Goal: Task Accomplishment & Management: Manage account settings

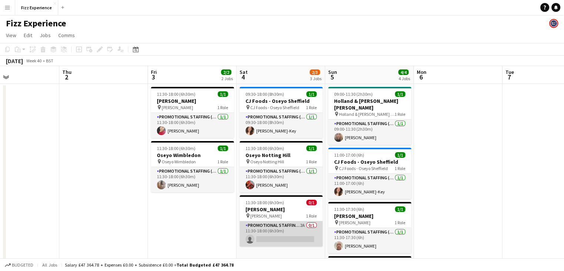
click at [298, 225] on app-card-role "Promotional Staffing (Brand Ambassadors) 2A 0/1 11:30-18:00 (6h30m) single-neut…" at bounding box center [281, 233] width 83 height 25
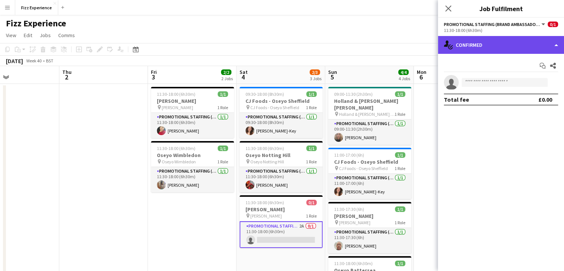
click at [493, 47] on div "single-neutral-actions-check-2 Confirmed" at bounding box center [501, 45] width 126 height 18
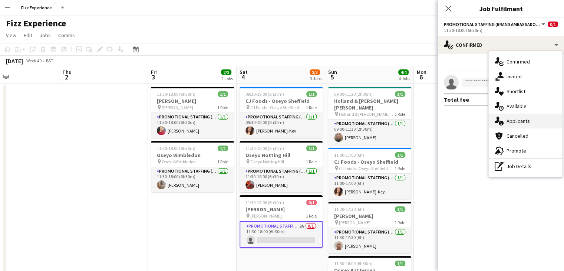
click at [520, 121] on span "Applicants" at bounding box center [518, 121] width 23 height 7
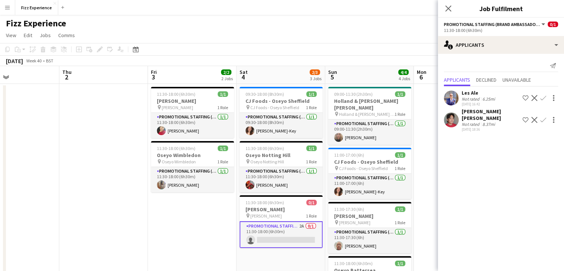
click at [541, 120] on app-icon "Confirm" at bounding box center [544, 120] width 6 height 6
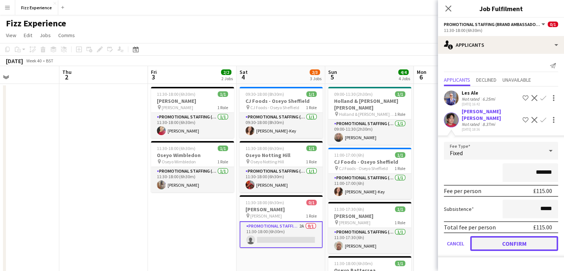
click at [501, 236] on button "Confirm" at bounding box center [514, 243] width 88 height 15
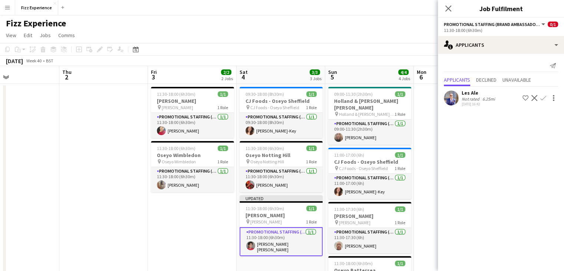
click at [531, 99] on button "Decline" at bounding box center [534, 97] width 9 height 9
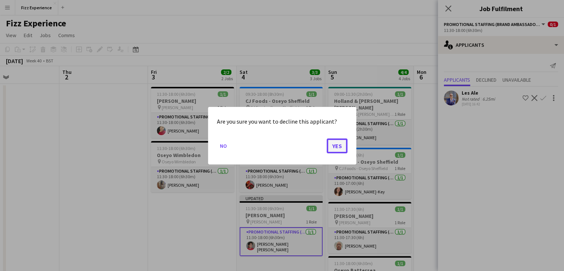
click at [338, 141] on button "Yes" at bounding box center [337, 145] width 21 height 15
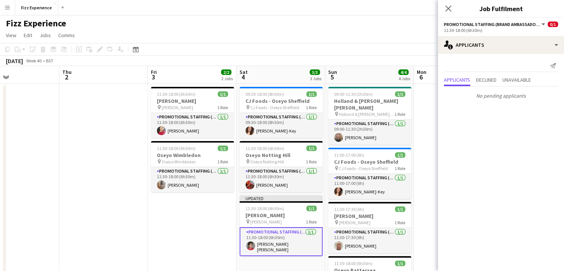
click at [423, 118] on app-date-cell at bounding box center [458, 209] width 89 height 251
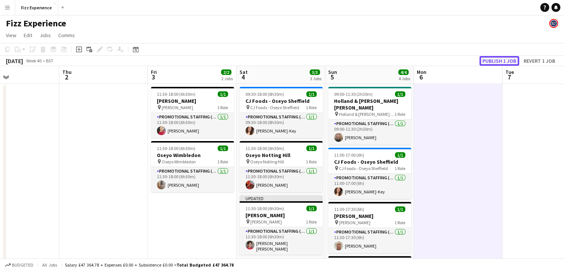
click at [497, 58] on button "Publish 1 job" at bounding box center [500, 61] width 40 height 10
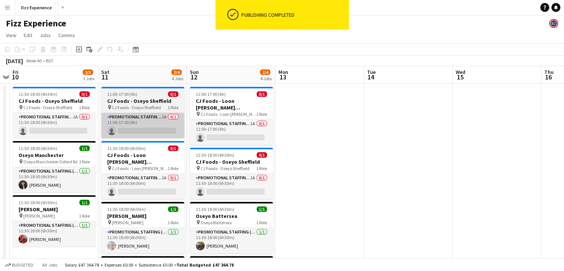
scroll to position [0, 200]
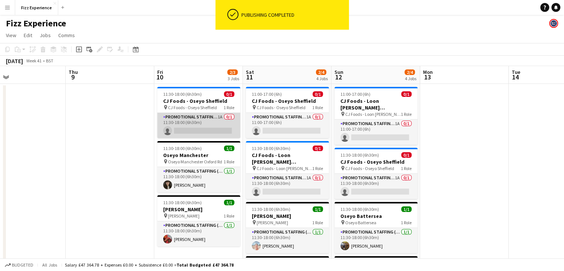
click at [201, 120] on app-card-role "Promotional Staffing (Brand Ambassadors) 1A 0/1 11:30-18:00 (6h30m) single-neut…" at bounding box center [198, 125] width 83 height 25
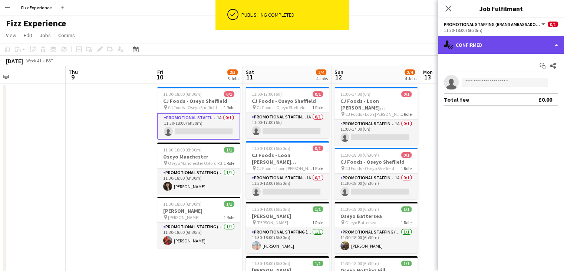
click at [520, 51] on div "single-neutral-actions-check-2 Confirmed" at bounding box center [501, 45] width 126 height 18
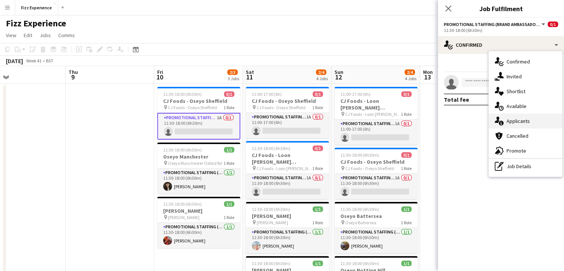
click at [517, 121] on span "Applicants" at bounding box center [518, 121] width 23 height 7
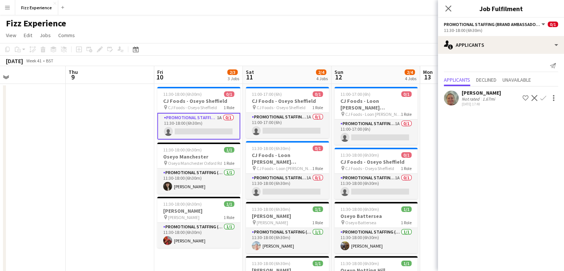
click at [545, 98] on app-icon "Confirm" at bounding box center [544, 98] width 6 height 6
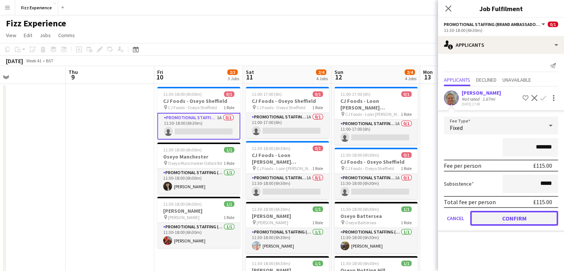
click at [490, 218] on button "Confirm" at bounding box center [514, 218] width 88 height 15
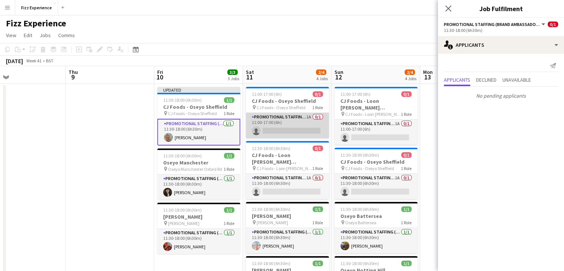
click at [303, 121] on app-card-role "Promotional Staffing (Brand Ambassadors) 1A 0/1 11:00-17:00 (6h) single-neutral…" at bounding box center [287, 125] width 83 height 25
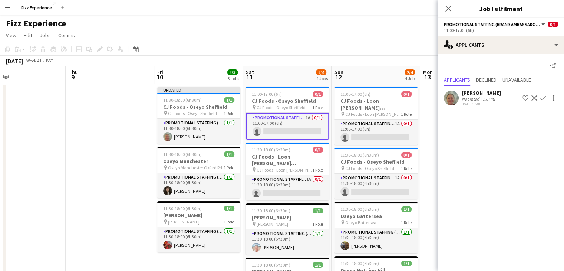
click at [546, 101] on button "Confirm" at bounding box center [543, 97] width 9 height 9
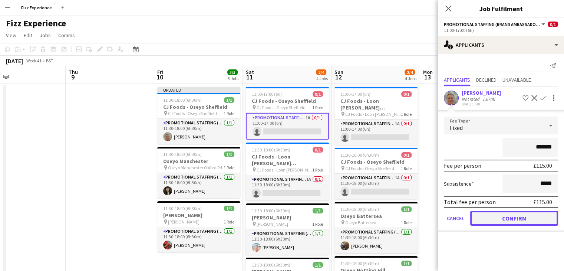
click at [497, 217] on button "Confirm" at bounding box center [514, 218] width 88 height 15
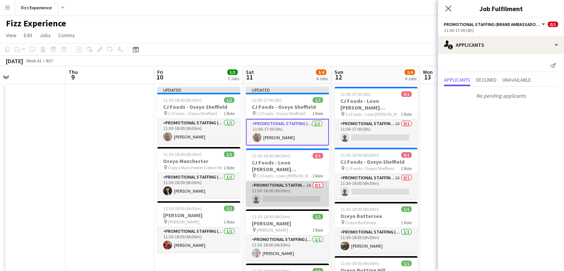
click at [297, 190] on app-card-role "Promotional Staffing (Brand Ambassadors) 1A 0/1 11:30-18:00 (6h30m) single-neut…" at bounding box center [287, 193] width 83 height 25
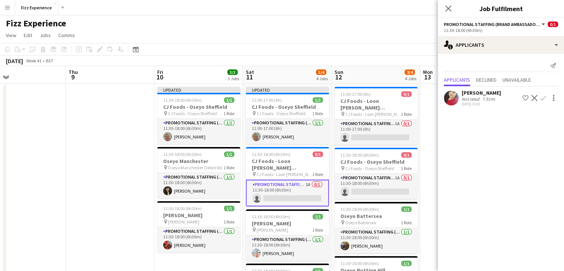
click at [543, 98] on app-icon "Confirm" at bounding box center [544, 98] width 6 height 6
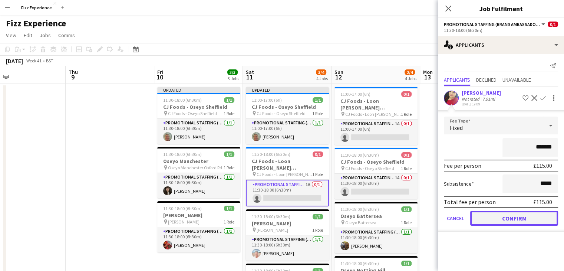
click at [499, 219] on button "Confirm" at bounding box center [514, 218] width 88 height 15
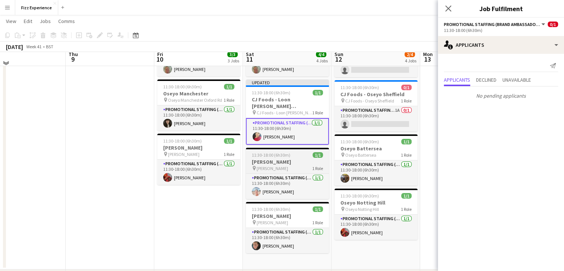
scroll to position [0, 0]
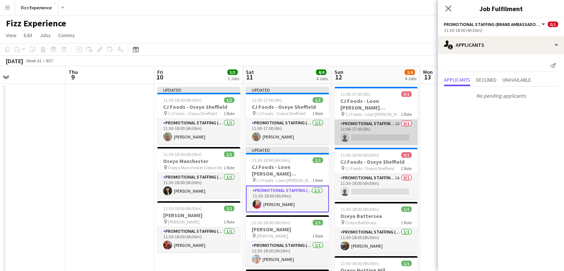
click at [375, 130] on app-card-role "Promotional Staffing (Brand Ambassadors) 1A 0/1 11:00-17:00 (6h) single-neutral…" at bounding box center [376, 131] width 83 height 25
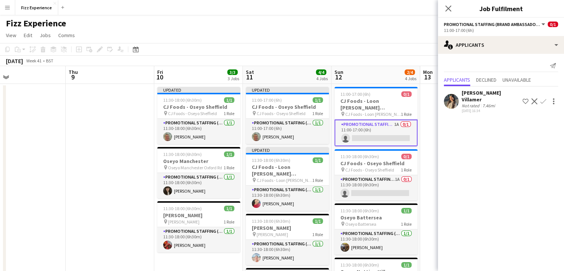
click at [543, 98] on app-icon "Confirm" at bounding box center [544, 101] width 6 height 6
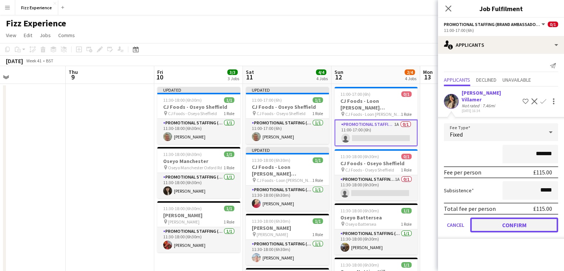
click at [506, 219] on button "Confirm" at bounding box center [514, 224] width 88 height 15
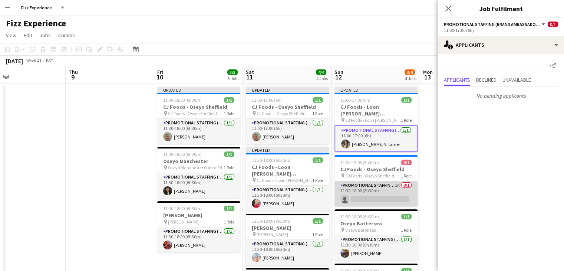
click at [390, 192] on app-card-role "Promotional Staffing (Brand Ambassadors) 1A 0/1 11:30-18:00 (6h30m) single-neut…" at bounding box center [376, 193] width 83 height 25
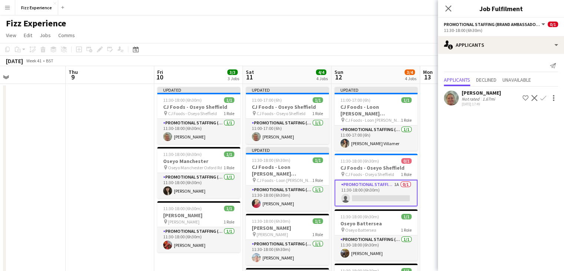
click at [541, 97] on app-icon "Confirm" at bounding box center [544, 98] width 6 height 6
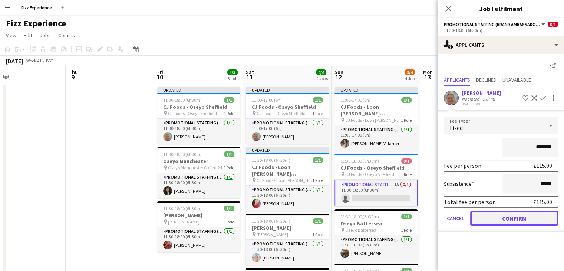
click at [491, 214] on button "Confirm" at bounding box center [514, 218] width 88 height 15
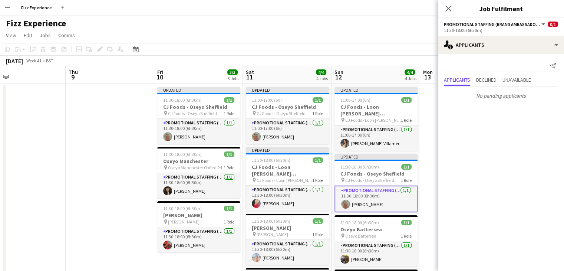
click at [428, 154] on app-date-cell at bounding box center [464, 213] width 89 height 259
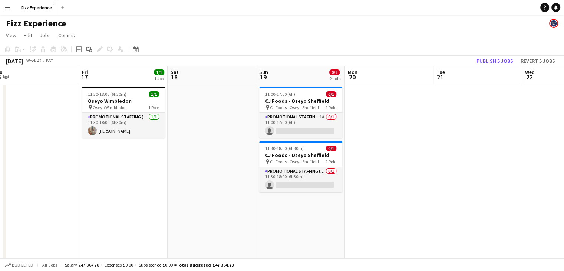
scroll to position [0, 282]
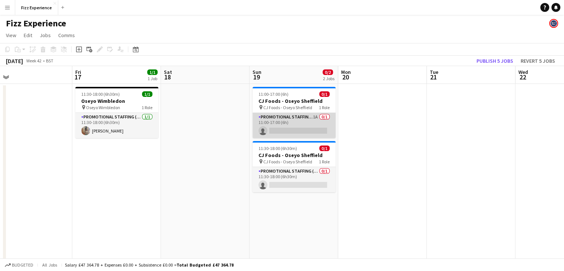
click at [295, 121] on app-card-role "Promotional Staffing (Brand Ambassadors) 1A 0/1 11:00-17:00 (6h) single-neutral…" at bounding box center [294, 125] width 83 height 25
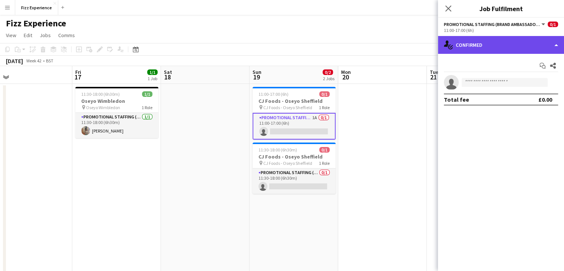
click at [524, 48] on div "single-neutral-actions-check-2 Confirmed" at bounding box center [501, 45] width 126 height 18
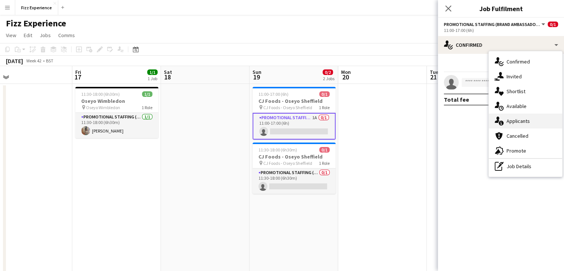
click at [521, 116] on div "single-neutral-actions-information Applicants" at bounding box center [525, 121] width 73 height 15
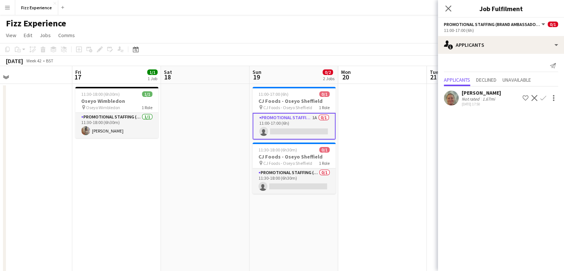
click at [543, 97] on app-icon "Confirm" at bounding box center [544, 98] width 6 height 6
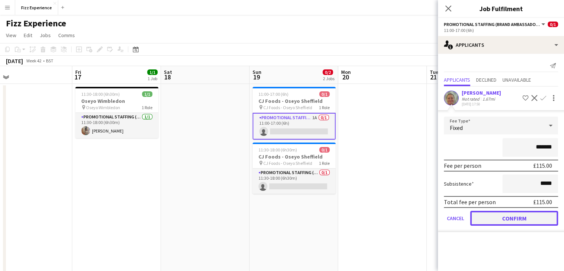
click at [493, 214] on button "Confirm" at bounding box center [514, 218] width 88 height 15
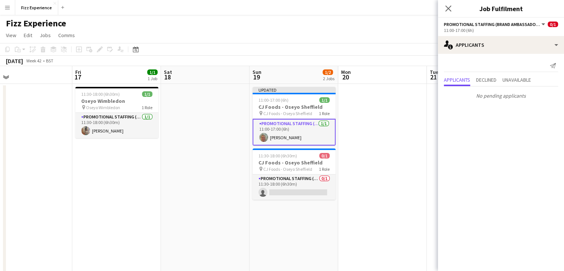
click at [382, 157] on app-date-cell at bounding box center [382, 213] width 89 height 259
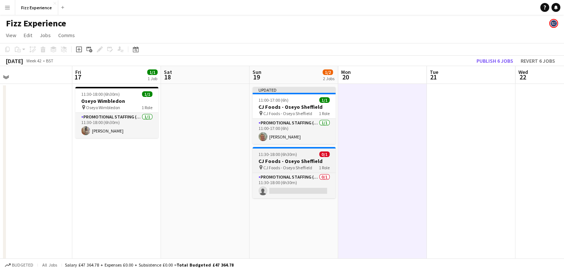
click at [303, 159] on h3 "CJ Foods - Oseyo Sheffield" at bounding box center [294, 161] width 83 height 7
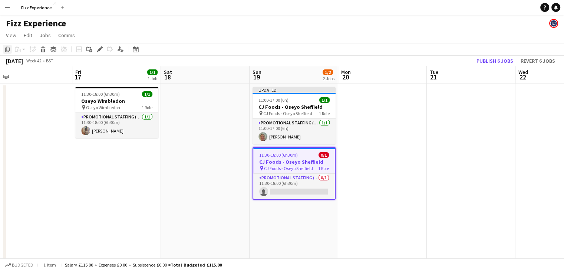
click at [6, 49] on icon at bounding box center [7, 49] width 4 height 5
click at [208, 100] on app-date-cell at bounding box center [205, 213] width 89 height 259
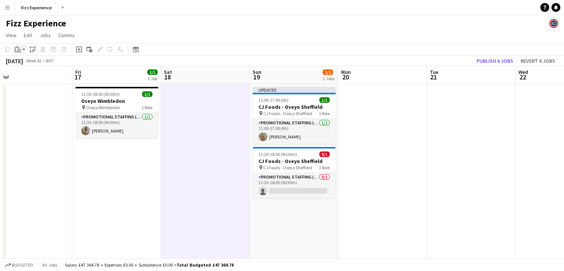
click at [21, 48] on div "Paste" at bounding box center [17, 49] width 9 height 9
click at [28, 63] on link "Paste Ctrl+V" at bounding box center [55, 63] width 70 height 7
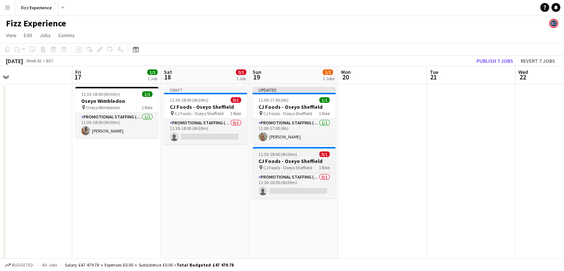
click at [300, 168] on span "CJ Foods - Oseyo Sheffield" at bounding box center [287, 168] width 49 height 6
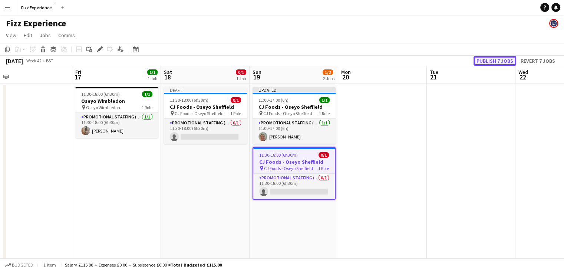
click at [483, 65] on button "Publish 7 jobs" at bounding box center [495, 61] width 43 height 10
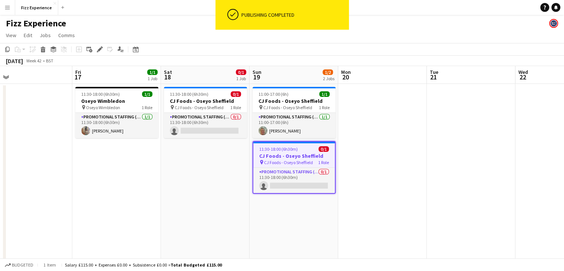
click at [293, 164] on span "CJ Foods - Oseyo Sheffield" at bounding box center [288, 163] width 49 height 6
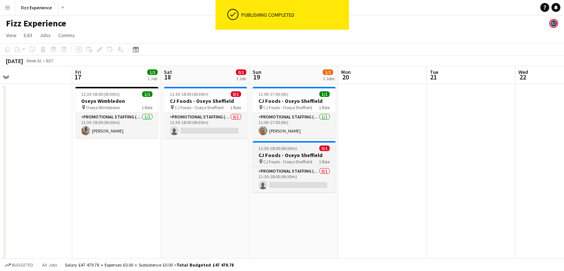
click at [282, 151] on app-job-card "11:30-18:00 (6h30m) 0/1 CJ Foods - Oseyo Sheffield pin CJ Foods - Oseyo Sheffie…" at bounding box center [294, 166] width 83 height 51
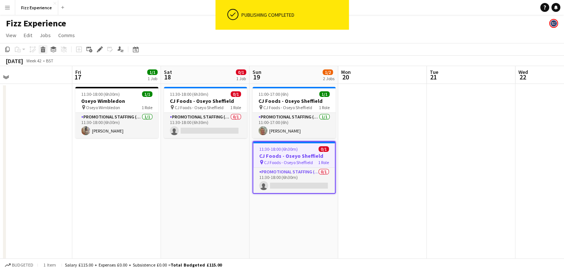
click at [43, 49] on icon at bounding box center [43, 51] width 4 height 4
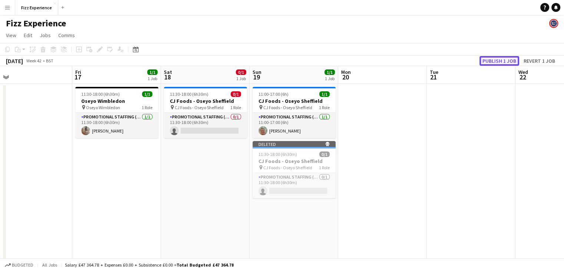
click at [496, 59] on button "Publish 1 job" at bounding box center [500, 61] width 40 height 10
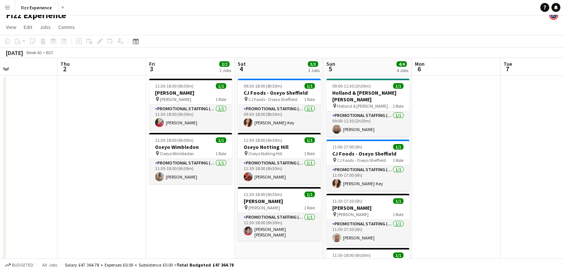
scroll to position [9, 0]
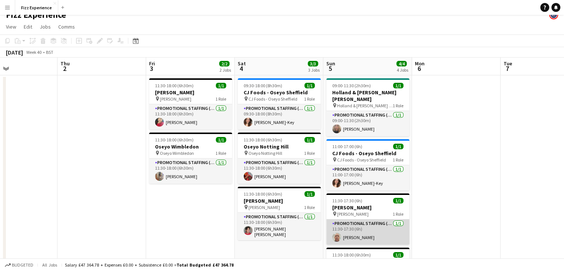
click at [364, 233] on app-card-role "Promotional Staffing (Brand Ambassadors) [DATE] 11:30-17:30 (6h) [PERSON_NAME]" at bounding box center [367, 231] width 83 height 25
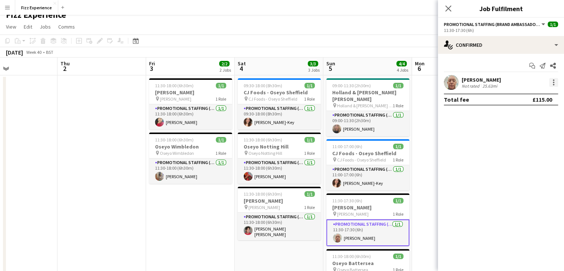
click at [556, 81] on div at bounding box center [553, 82] width 9 height 9
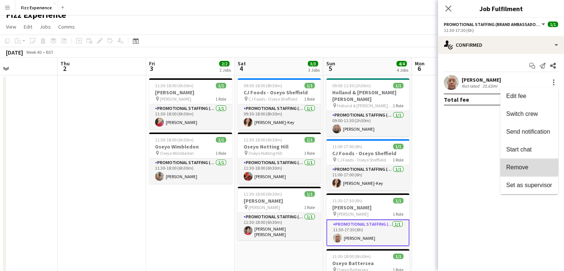
click at [522, 166] on span "Remove" at bounding box center [517, 167] width 22 height 6
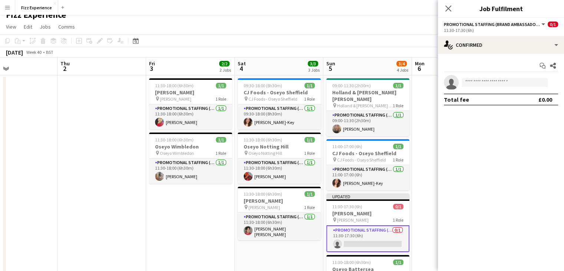
click at [428, 98] on app-date-cell at bounding box center [456, 200] width 89 height 251
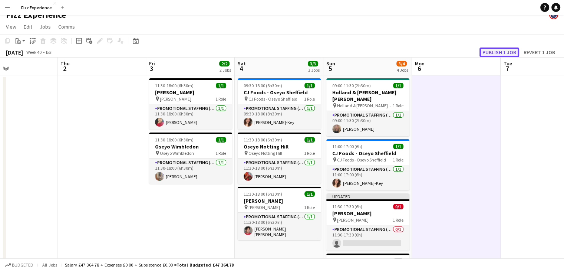
click at [495, 51] on button "Publish 1 job" at bounding box center [500, 52] width 40 height 10
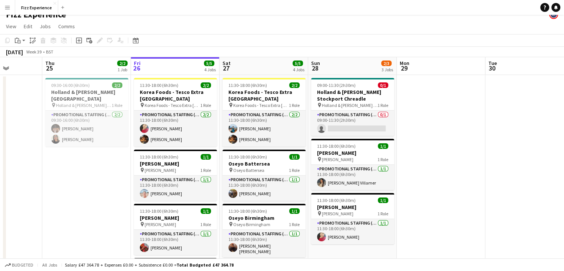
scroll to position [0, 0]
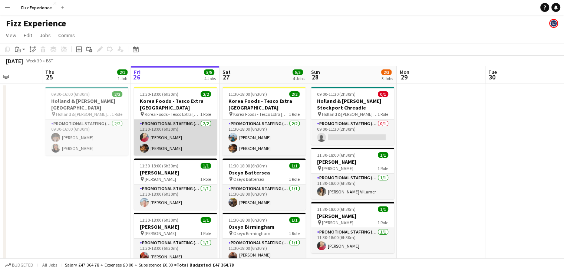
click at [168, 124] on app-card-role "Promotional Staffing (Brand Ambassadors) [DATE] 11:30-18:00 (6h30m) [PERSON_NAM…" at bounding box center [175, 137] width 83 height 36
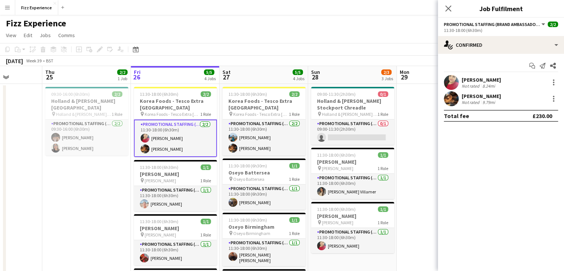
click at [477, 32] on div "11:30-18:00 (6h30m)" at bounding box center [501, 30] width 114 height 6
click at [438, 10] on div "Close pop-in" at bounding box center [448, 8] width 21 height 17
click at [447, 9] on icon "Close pop-in" at bounding box center [448, 8] width 7 height 7
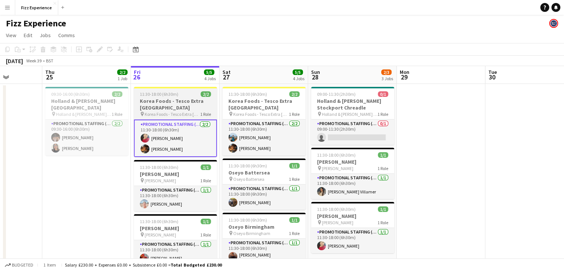
click at [185, 103] on h3 "Korea Foods - Tesco Extra [GEOGRAPHIC_DATA]" at bounding box center [175, 104] width 83 height 13
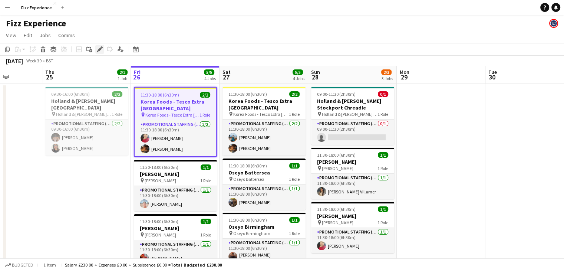
click at [97, 49] on icon "Edit" at bounding box center [100, 49] width 6 height 6
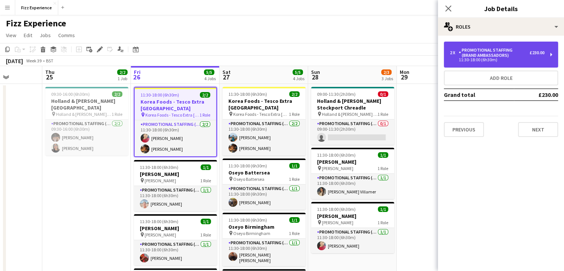
click at [528, 63] on div "2 x Promotional Staffing (Brand Ambassadors) £230.00 11:30-18:00 (6h30m)" at bounding box center [501, 55] width 114 height 26
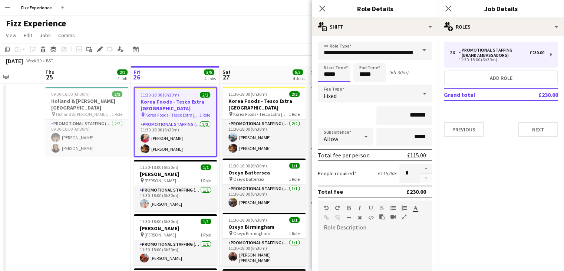
click at [334, 75] on input "*****" at bounding box center [334, 72] width 33 height 19
type input "*****"
click at [527, 128] on button "Next" at bounding box center [538, 129] width 40 height 15
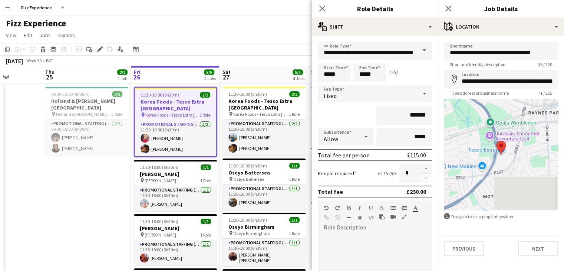
click at [286, 48] on app-toolbar "Copy Paste Paste Ctrl+V Paste with crew Ctrl+Shift+V Paste linked Job [GEOGRAPH…" at bounding box center [282, 49] width 564 height 13
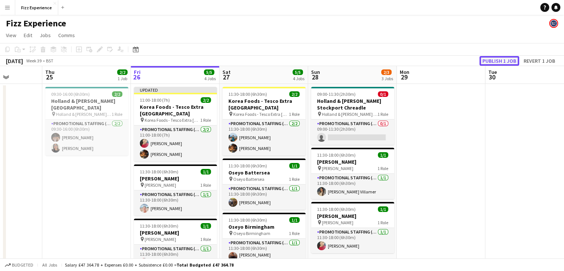
click at [499, 57] on button "Publish 1 job" at bounding box center [500, 61] width 40 height 10
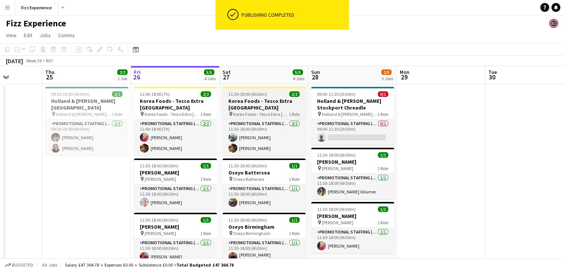
click at [256, 114] on span "Korea Foods - Tesco Extra [GEOGRAPHIC_DATA]" at bounding box center [261, 114] width 56 height 6
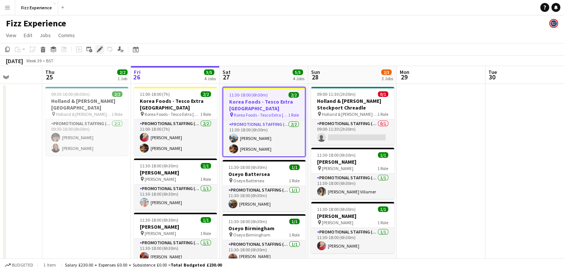
click at [101, 51] on icon "Edit" at bounding box center [100, 49] width 6 height 6
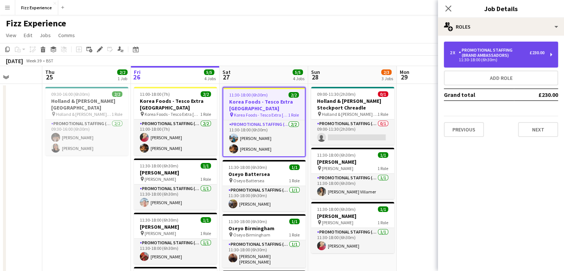
click at [479, 52] on div "Promotional Staffing (Brand Ambassadors)" at bounding box center [494, 52] width 71 height 10
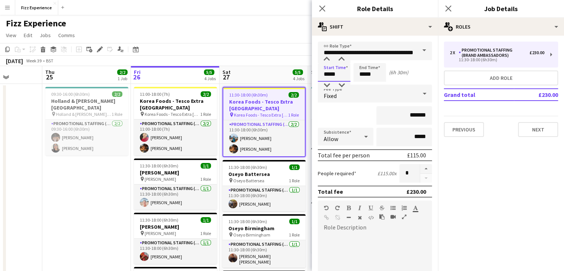
click at [334, 75] on input "*****" at bounding box center [334, 72] width 33 height 19
type input "*****"
click at [286, 44] on app-toolbar "Copy Paste Paste Ctrl+V Paste with crew Ctrl+Shift+V Paste linked Job [GEOGRAPH…" at bounding box center [282, 49] width 564 height 13
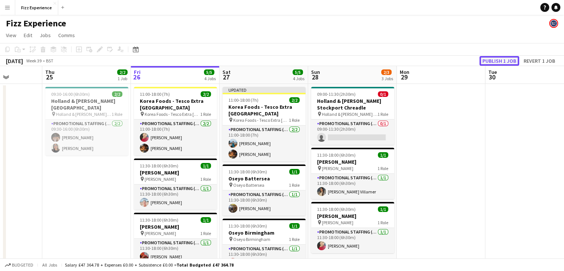
click at [502, 61] on button "Publish 1 job" at bounding box center [500, 61] width 40 height 10
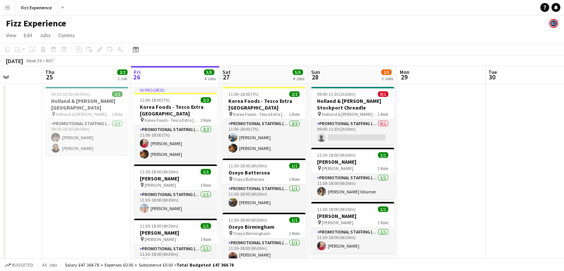
click at [517, 116] on app-date-cell at bounding box center [530, 212] width 89 height 257
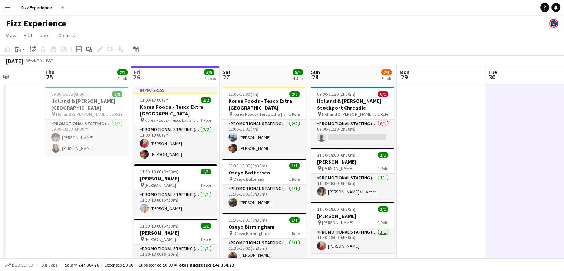
click at [407, 136] on app-date-cell at bounding box center [441, 212] width 89 height 257
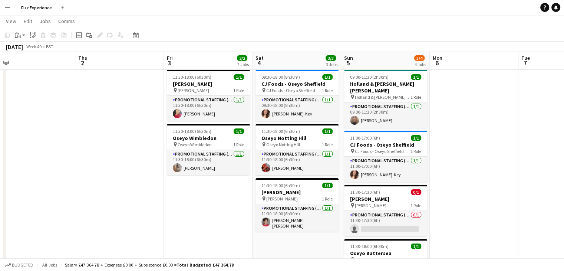
scroll to position [16, 0]
click at [6, 9] on app-icon "Menu" at bounding box center [7, 7] width 6 height 6
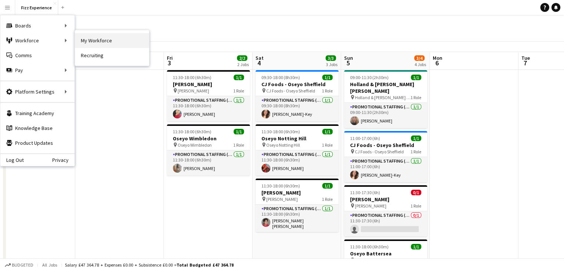
click at [82, 42] on link "My Workforce" at bounding box center [112, 40] width 74 height 15
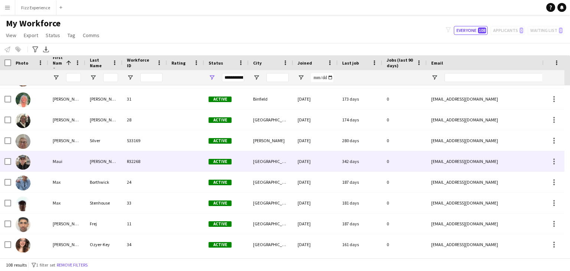
scroll to position [1308, 0]
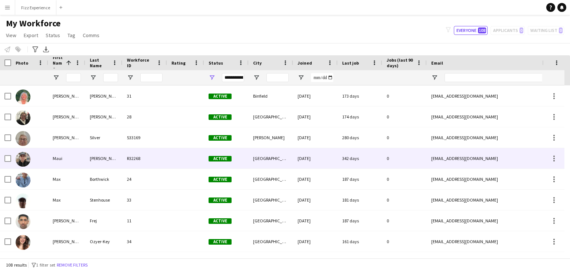
click at [114, 161] on div "[PERSON_NAME]" at bounding box center [103, 158] width 37 height 20
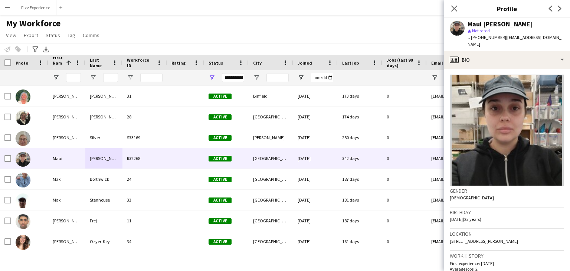
click at [142, 18] on div "My Workforce View Views Default view New view Update view Delete view Edit name…" at bounding box center [285, 30] width 570 height 25
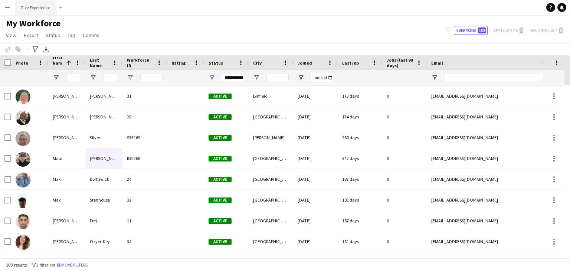
click at [39, 7] on button "Fizz Experience Close" at bounding box center [35, 7] width 41 height 14
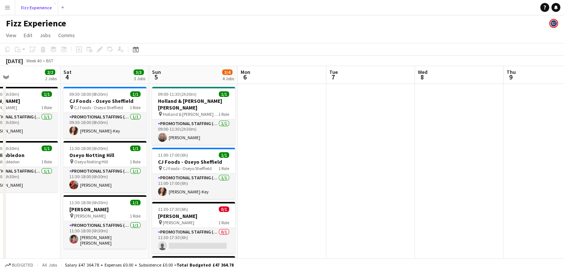
scroll to position [0, 219]
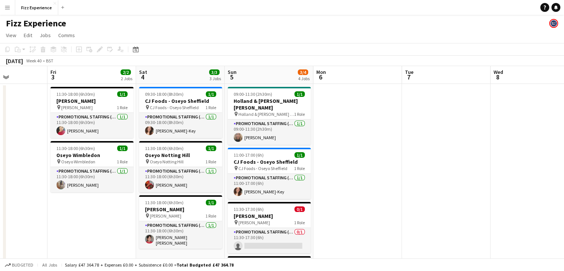
click at [24, 178] on app-date-cell at bounding box center [3, 212] width 89 height 257
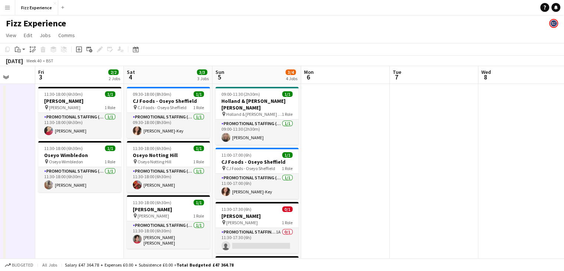
scroll to position [0, 322]
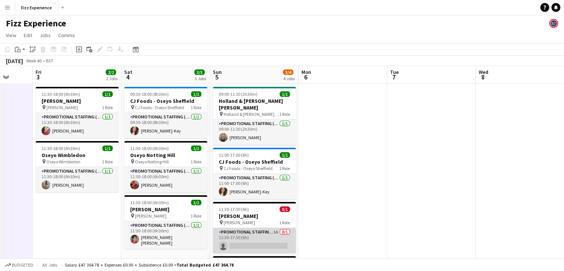
click at [271, 232] on app-card-role "Promotional Staffing (Brand Ambassadors) 1A 0/1 11:30-17:30 (6h) single-neutral…" at bounding box center [254, 240] width 83 height 25
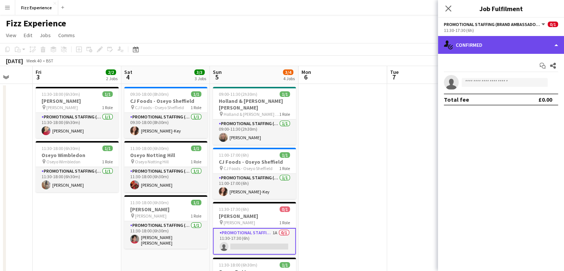
click at [496, 50] on div "single-neutral-actions-check-2 Confirmed" at bounding box center [501, 45] width 126 height 18
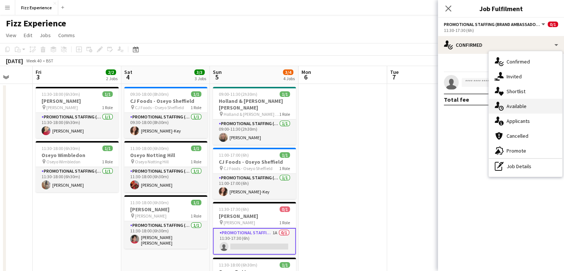
click at [515, 106] on span "Available" at bounding box center [517, 106] width 20 height 7
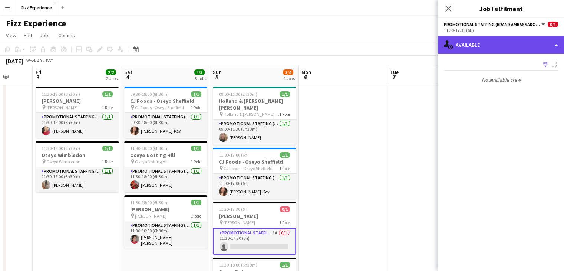
click at [497, 47] on div "single-neutral-actions-upload Available" at bounding box center [501, 45] width 126 height 18
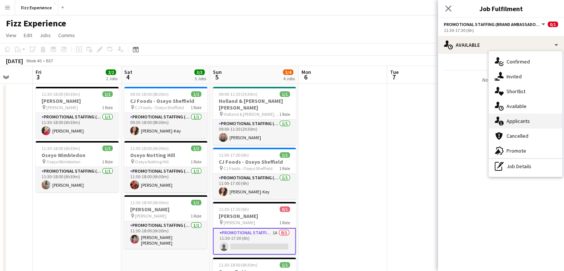
click at [522, 120] on span "Applicants" at bounding box center [518, 121] width 23 height 7
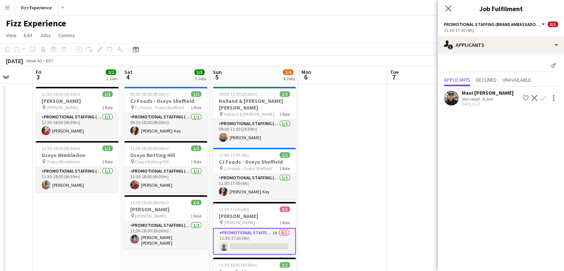
click at [545, 96] on app-icon "Confirm" at bounding box center [544, 98] width 6 height 6
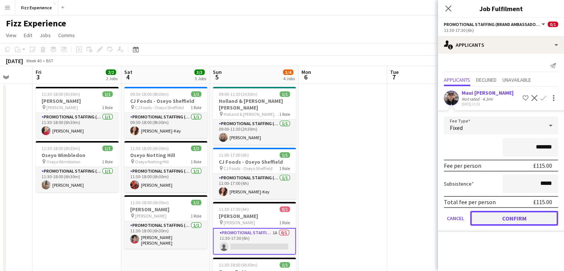
click at [505, 214] on button "Confirm" at bounding box center [514, 218] width 88 height 15
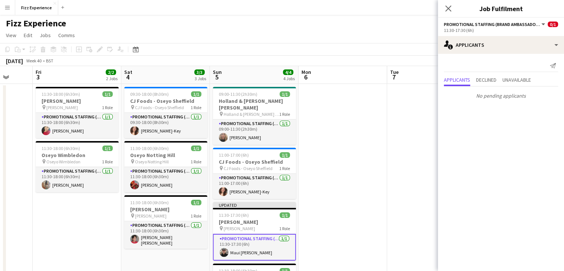
click at [375, 169] on app-date-cell at bounding box center [343, 221] width 89 height 275
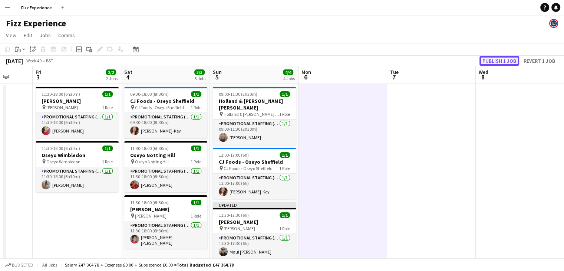
click at [499, 60] on button "Publish 1 job" at bounding box center [500, 61] width 40 height 10
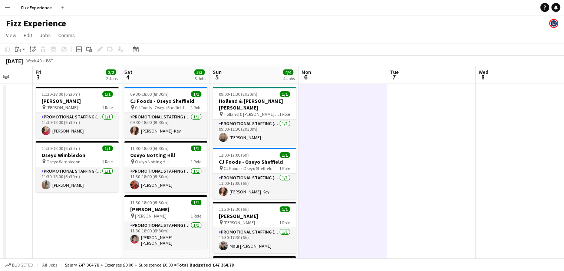
click at [36, 206] on app-date-cell "11:30-18:00 (6h30m) 1/1 [PERSON_NAME] pin [PERSON_NAME] 1 Role Promotional Staf…" at bounding box center [77, 221] width 89 height 275
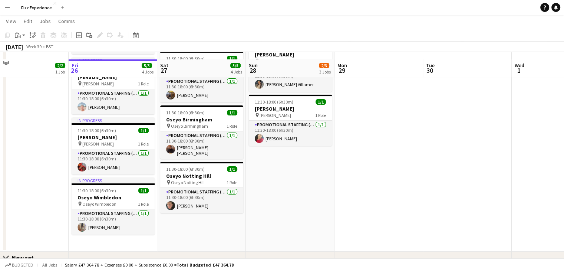
scroll to position [103, 0]
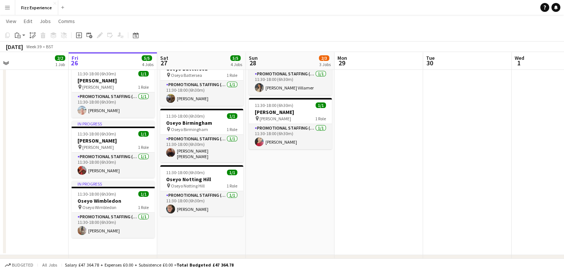
click at [11, 6] on button "Menu" at bounding box center [7, 7] width 15 height 15
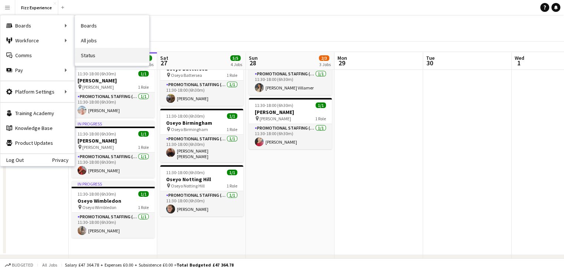
click at [93, 54] on link "Status" at bounding box center [112, 55] width 74 height 15
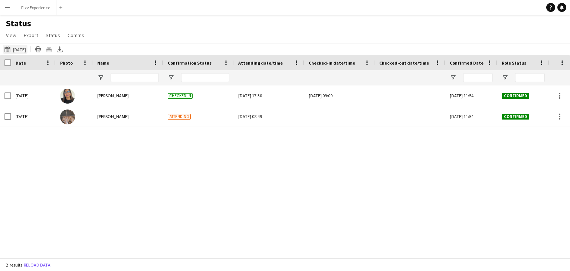
click at [24, 47] on button "[DATE] to [DATE] [DATE]" at bounding box center [15, 49] width 24 height 9
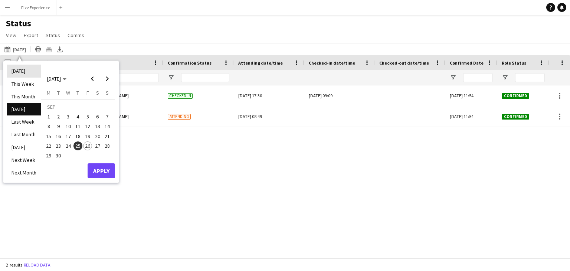
click at [23, 73] on li "[DATE]" at bounding box center [24, 71] width 34 height 13
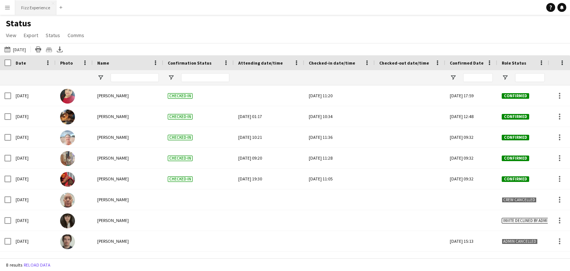
click at [45, 6] on button "Fizz Experience Close" at bounding box center [35, 7] width 41 height 14
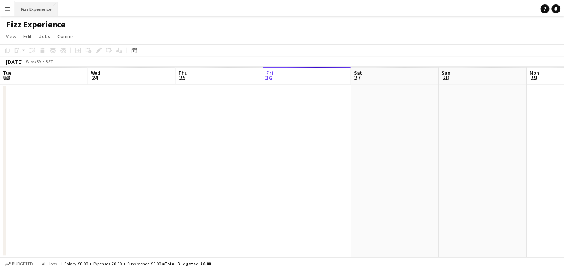
scroll to position [0, 177]
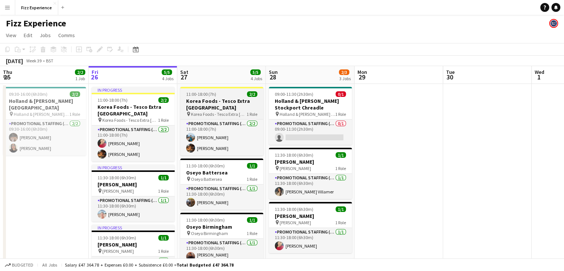
click at [224, 111] on span "Korea Foods - Tesco Extra [GEOGRAPHIC_DATA]" at bounding box center [219, 114] width 56 height 6
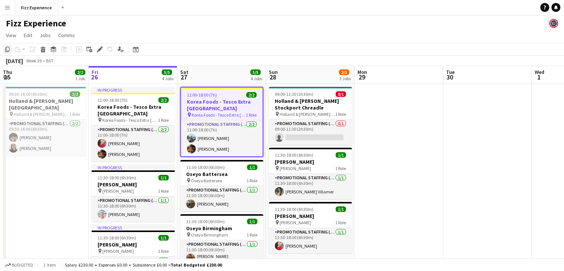
click at [7, 48] on icon "Copy" at bounding box center [7, 49] width 6 height 6
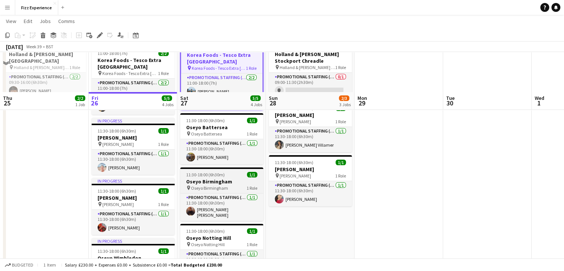
scroll to position [135, 0]
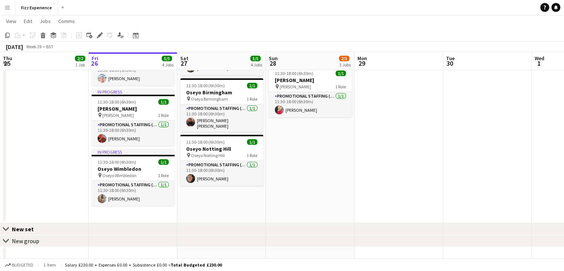
click at [214, 198] on app-date-cell "11:00-18:00 (7h) 2/2 Korea Foods - Tesco Extra [GEOGRAPHIC_DATA] pin Korea Food…" at bounding box center [221, 85] width 89 height 275
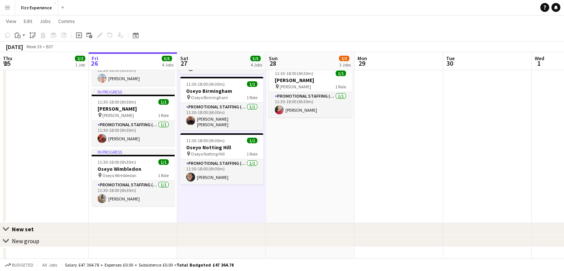
drag, startPoint x: 214, startPoint y: 198, endPoint x: 196, endPoint y: 196, distance: 18.3
click at [196, 196] on app-date-cell "11:00-18:00 (7h) 2/2 Korea Foods - Tesco Extra [GEOGRAPHIC_DATA] pin Korea Food…" at bounding box center [221, 85] width 89 height 275
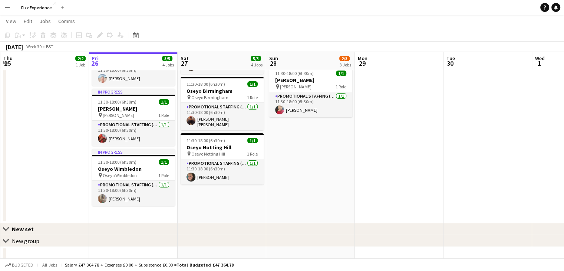
click at [196, 196] on app-date-cell "11:00-18:00 (7h) 2/2 Korea Foods - Tesco Extra [GEOGRAPHIC_DATA] pin Korea Food…" at bounding box center [222, 85] width 89 height 275
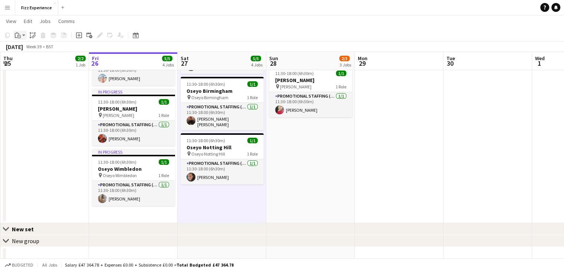
click at [23, 36] on app-action-btn "Paste" at bounding box center [19, 35] width 13 height 9
click at [29, 48] on link "Paste Ctrl+V" at bounding box center [55, 49] width 70 height 7
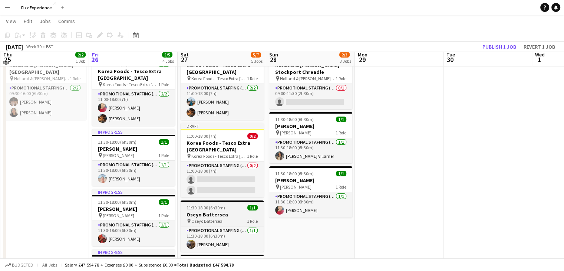
scroll to position [31, 0]
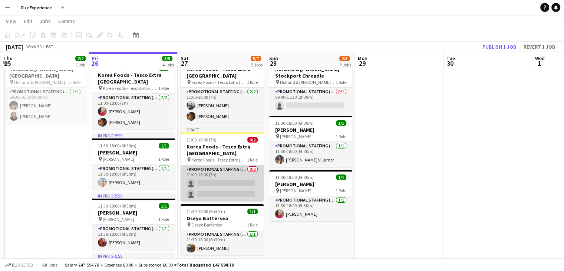
click at [213, 184] on app-card-role "Promotional Staffing (Brand Ambassadors) 0/2 11:00-18:00 (7h) single-neutral-ac…" at bounding box center [222, 183] width 83 height 36
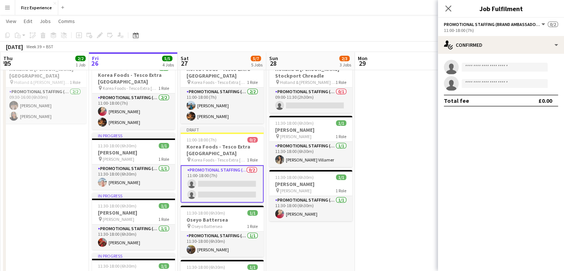
click at [461, 29] on div "11:00-18:00 (7h)" at bounding box center [501, 30] width 114 height 6
click at [461, 33] on div "11:00-18:00 (7h)" at bounding box center [501, 30] width 114 height 6
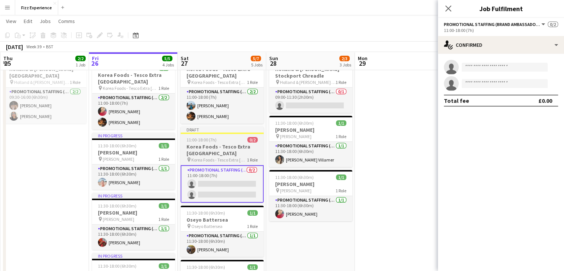
click at [233, 153] on h3 "Korea Foods - Tesco Extra [GEOGRAPHIC_DATA]" at bounding box center [222, 149] width 83 height 13
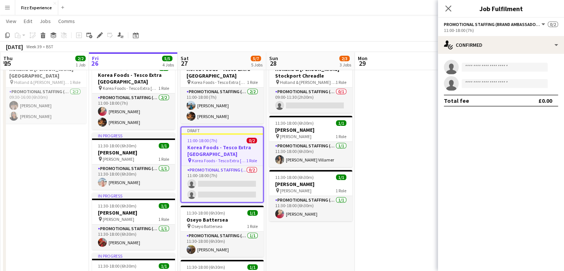
click at [220, 146] on h3 "Korea Foods - Tesco Extra [GEOGRAPHIC_DATA]" at bounding box center [222, 150] width 82 height 13
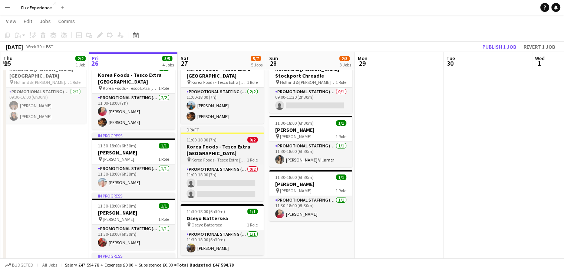
click at [220, 146] on h3 "Korea Foods - Tesco Extra [GEOGRAPHIC_DATA]" at bounding box center [222, 149] width 83 height 13
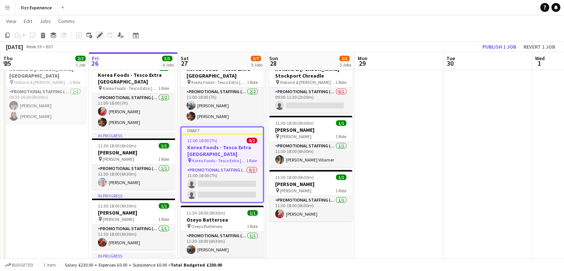
click at [99, 37] on icon at bounding box center [100, 35] width 4 height 4
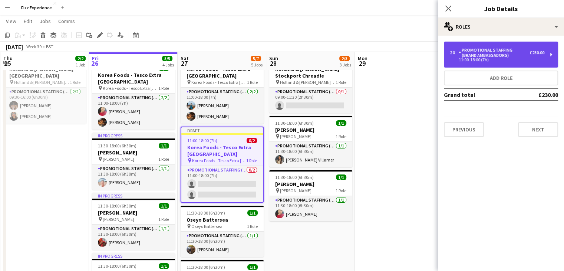
click at [483, 56] on div "Promotional Staffing (Brand Ambassadors)" at bounding box center [494, 52] width 71 height 10
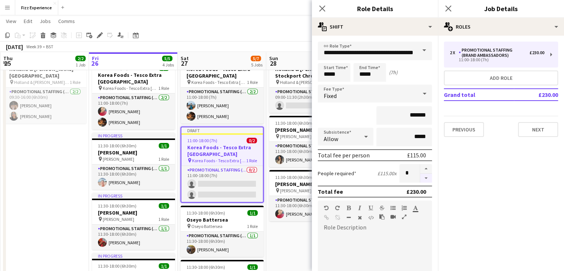
click at [420, 178] on button "button" at bounding box center [426, 178] width 12 height 9
type input "*"
click at [542, 183] on mat-expansion-panel "pencil3 General details 2 x Promotional Staffing (Brand Ambassadors) £230.00 11…" at bounding box center [501, 153] width 126 height 235
click at [412, 116] on input "*******" at bounding box center [405, 115] width 56 height 19
type input "*******"
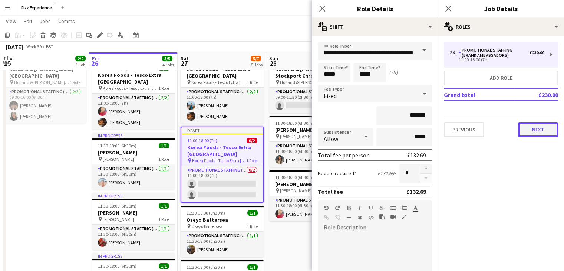
click at [530, 128] on button "Next" at bounding box center [538, 129] width 40 height 15
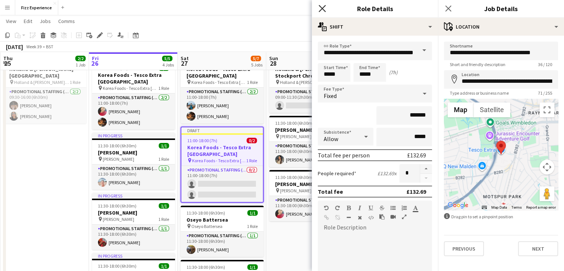
click at [322, 8] on icon at bounding box center [322, 8] width 7 height 7
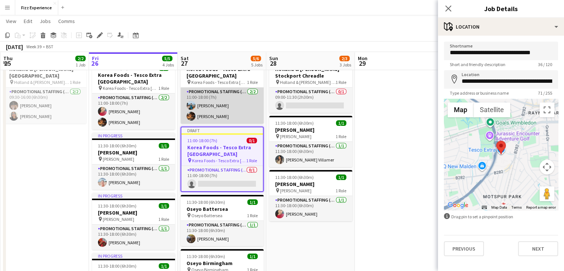
click at [223, 113] on app-card-role "Promotional Staffing (Brand Ambassadors) [DATE] 11:00-18:00 (7h) [PERSON_NAME] …" at bounding box center [222, 106] width 83 height 36
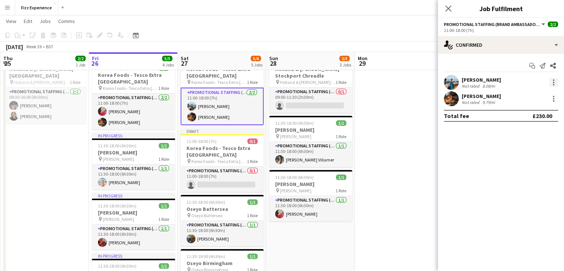
click at [551, 83] on div at bounding box center [553, 82] width 9 height 9
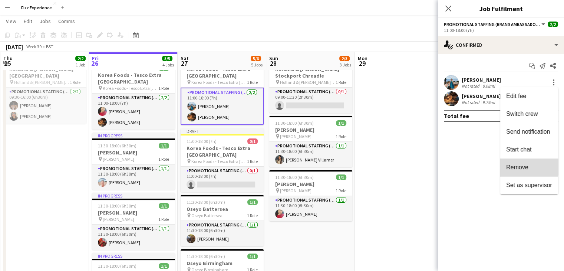
click at [520, 167] on span "Remove" at bounding box center [517, 167] width 22 height 6
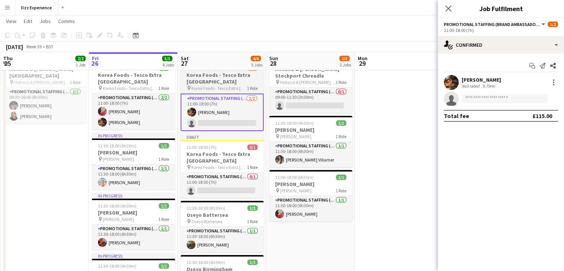
click at [216, 78] on h3 "Korea Foods - Tesco Extra [GEOGRAPHIC_DATA]" at bounding box center [222, 78] width 83 height 13
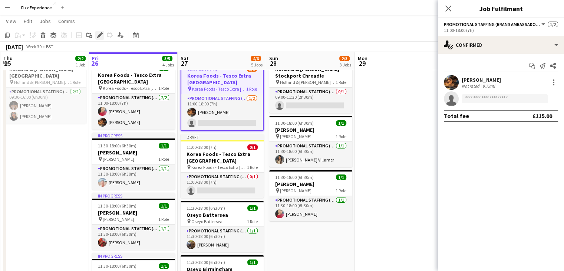
click at [97, 35] on icon "Edit" at bounding box center [100, 35] width 6 height 6
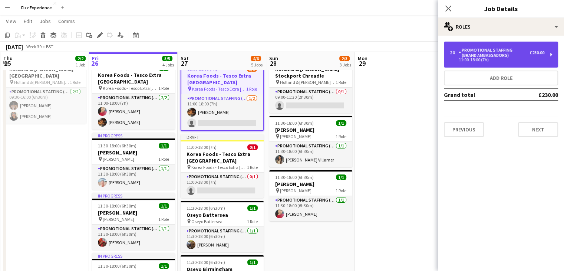
click at [476, 56] on div "Promotional Staffing (Brand Ambassadors)" at bounding box center [494, 52] width 71 height 10
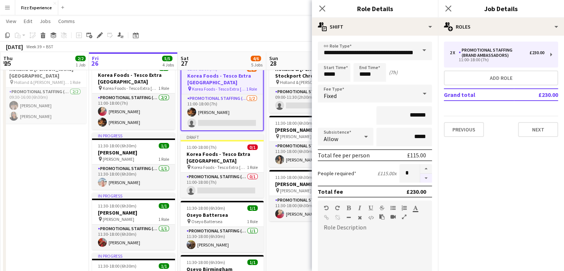
click at [420, 179] on button "button" at bounding box center [426, 178] width 12 height 9
type input "*"
click at [326, 1] on div "Close pop-in" at bounding box center [322, 8] width 21 height 17
click at [323, 7] on icon at bounding box center [322, 8] width 7 height 7
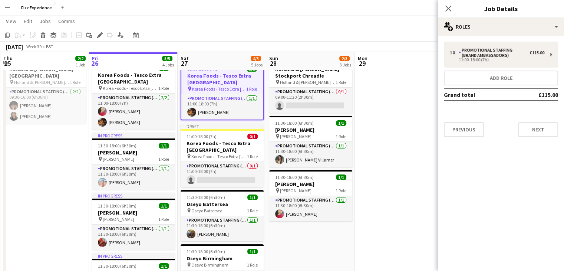
click at [402, 104] on app-date-cell at bounding box center [399, 209] width 89 height 314
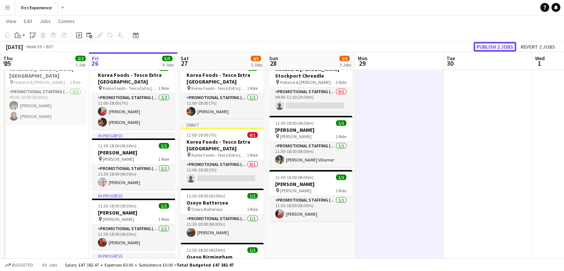
click at [486, 47] on button "Publish 2 jobs" at bounding box center [495, 47] width 43 height 10
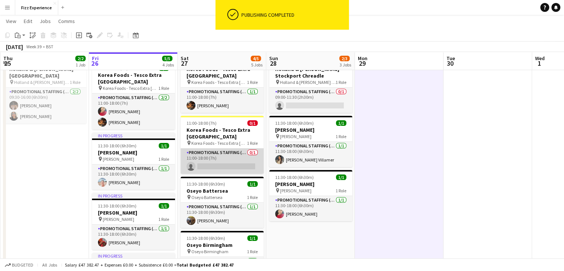
click at [219, 162] on app-card-role "Promotional Staffing (Brand Ambassadors) 0/1 11:00-18:00 (7h) single-neutral-ac…" at bounding box center [222, 160] width 83 height 25
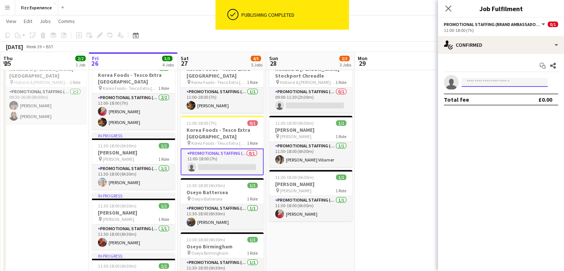
click at [487, 82] on input at bounding box center [505, 82] width 86 height 9
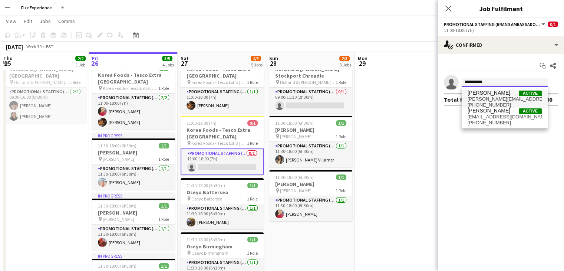
type input "**********"
click at [518, 99] on span "[PERSON_NAME][EMAIL_ADDRESS][DOMAIN_NAME]" at bounding box center [505, 99] width 74 height 6
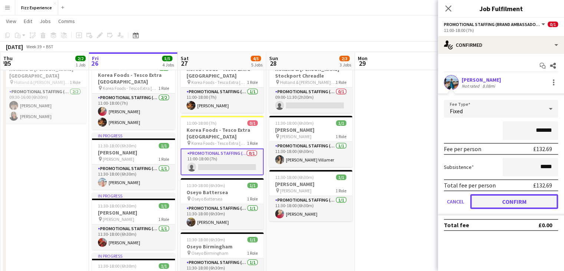
click at [505, 200] on button "Confirm" at bounding box center [514, 201] width 88 height 15
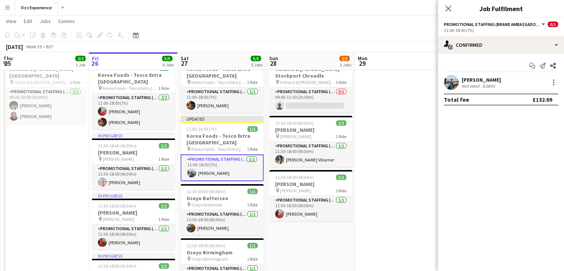
click at [416, 159] on app-date-cell at bounding box center [399, 206] width 89 height 308
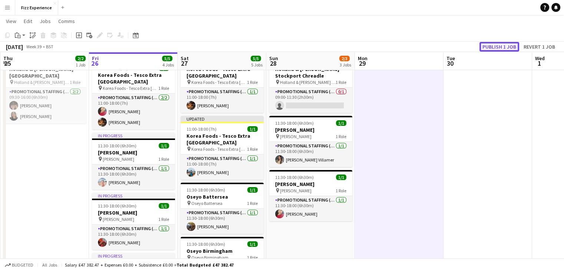
click at [497, 47] on button "Publish 1 job" at bounding box center [500, 47] width 40 height 10
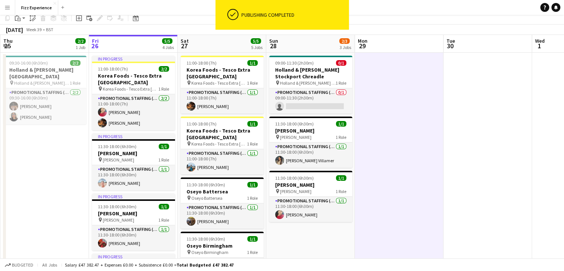
scroll to position [0, 0]
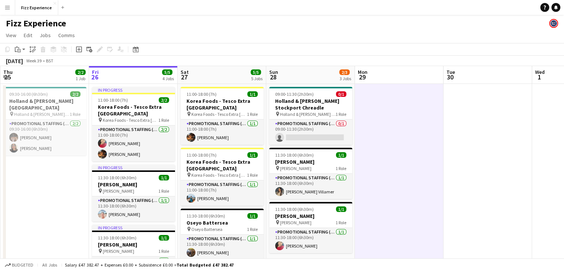
click at [424, 155] on app-date-cell at bounding box center [399, 238] width 89 height 308
